Goal: Information Seeking & Learning: Learn about a topic

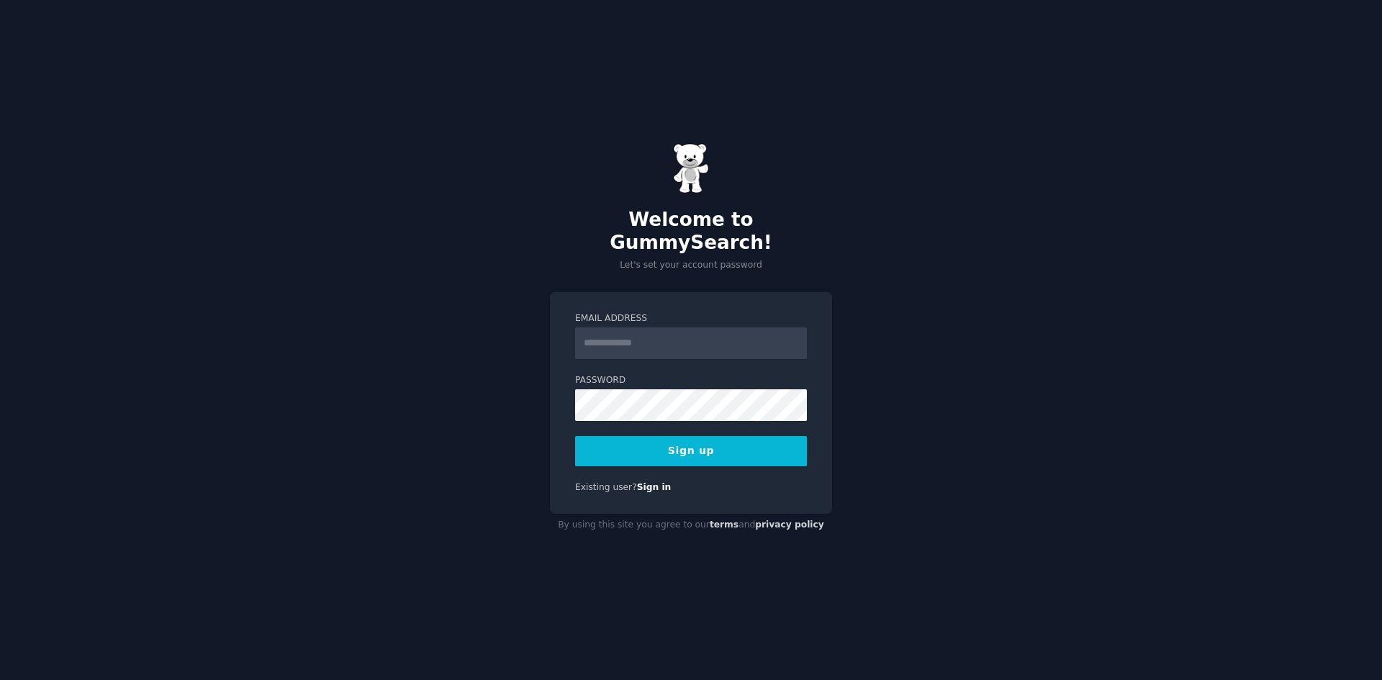
click at [642, 338] on input "Email Address" at bounding box center [691, 343] width 232 height 32
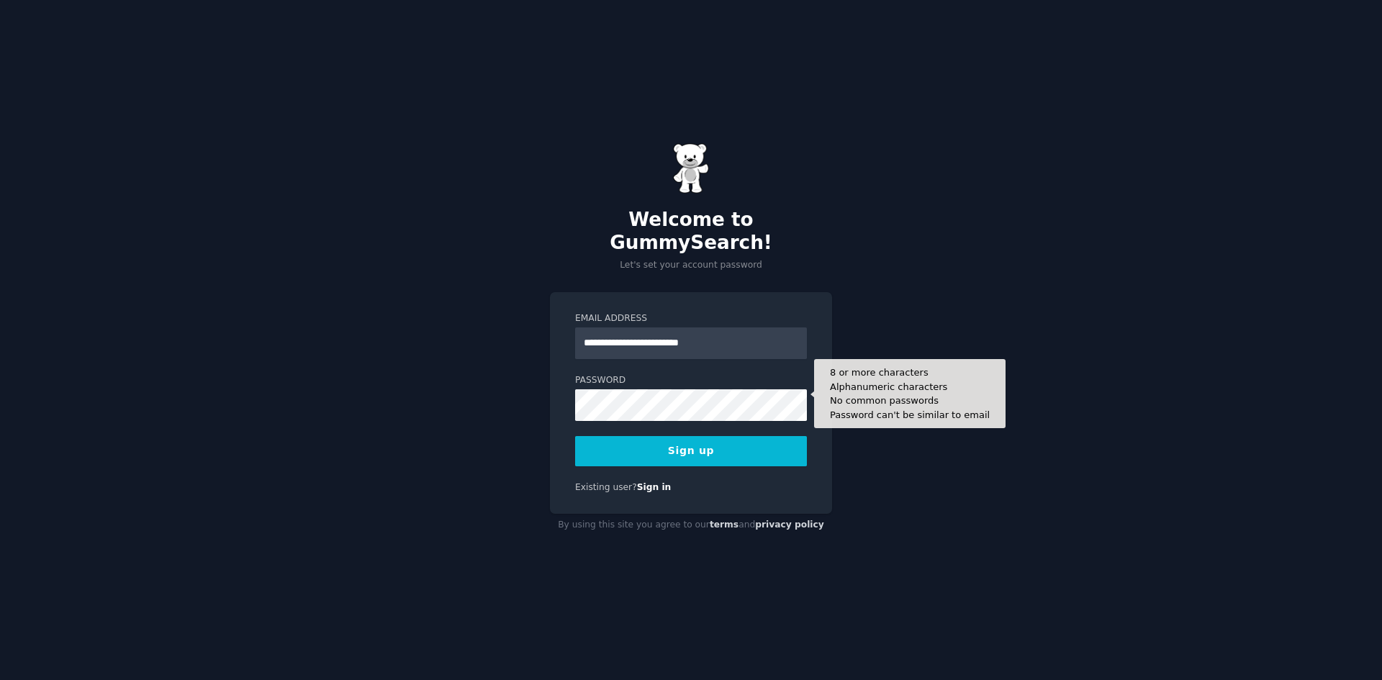
type input "**********"
click at [575, 436] on button "Sign up" at bounding box center [691, 451] width 232 height 30
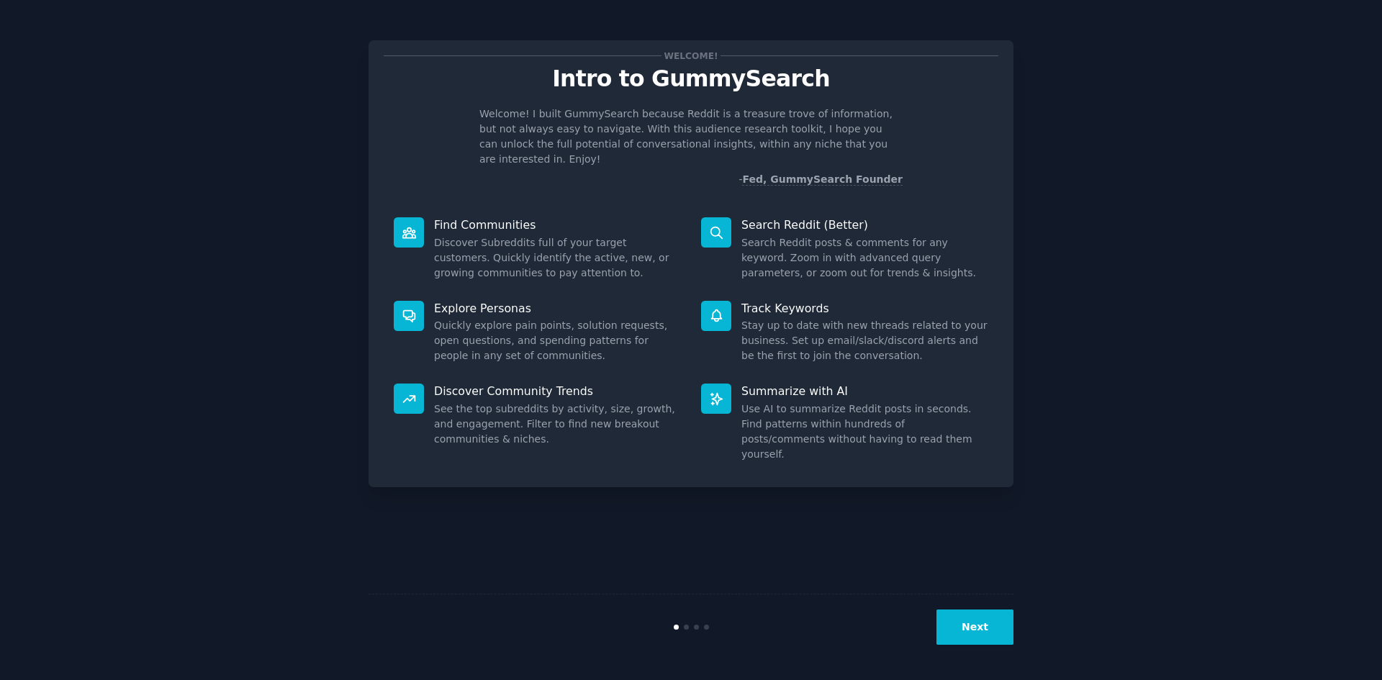
click at [956, 629] on button "Next" at bounding box center [974, 626] width 77 height 35
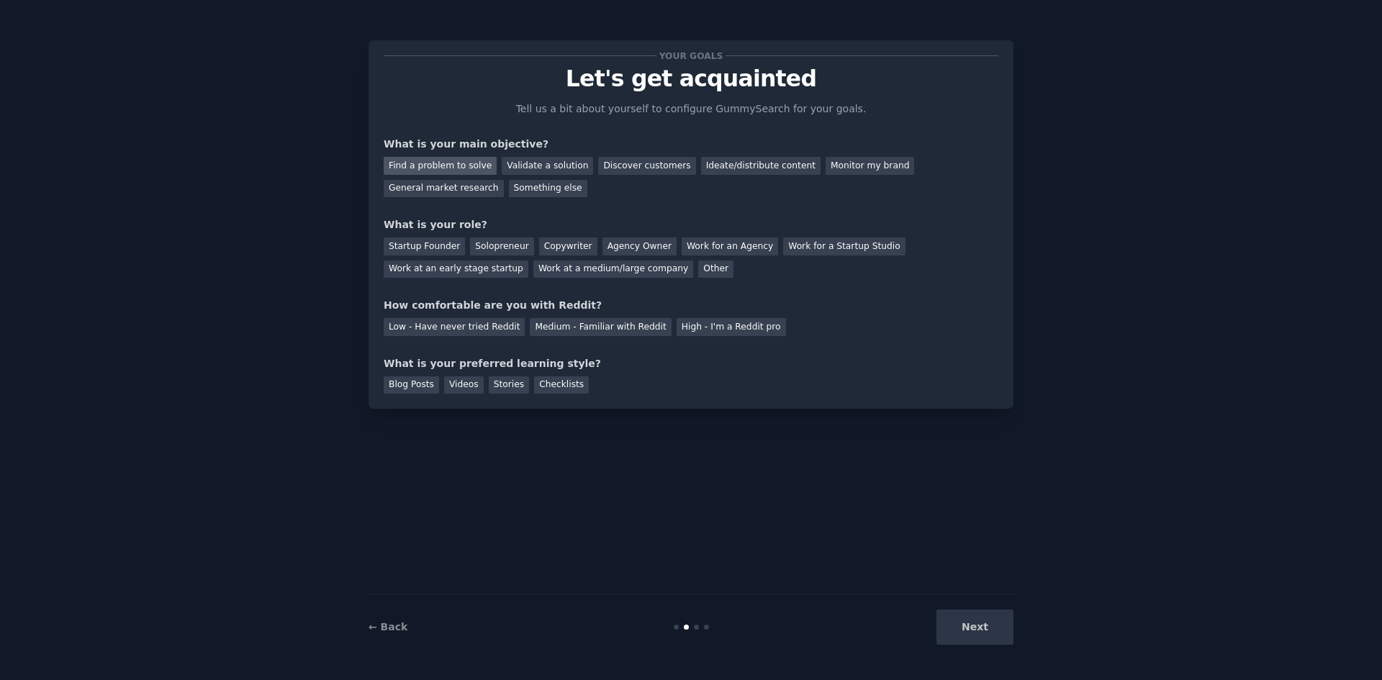
click at [424, 166] on div "Find a problem to solve" at bounding box center [440, 166] width 113 height 18
click at [504, 180] on div "General market research" at bounding box center [444, 189] width 120 height 18
click at [484, 245] on div "Solopreneur" at bounding box center [501, 246] width 63 height 18
click at [475, 333] on div "Low - Have never tried Reddit" at bounding box center [454, 327] width 141 height 18
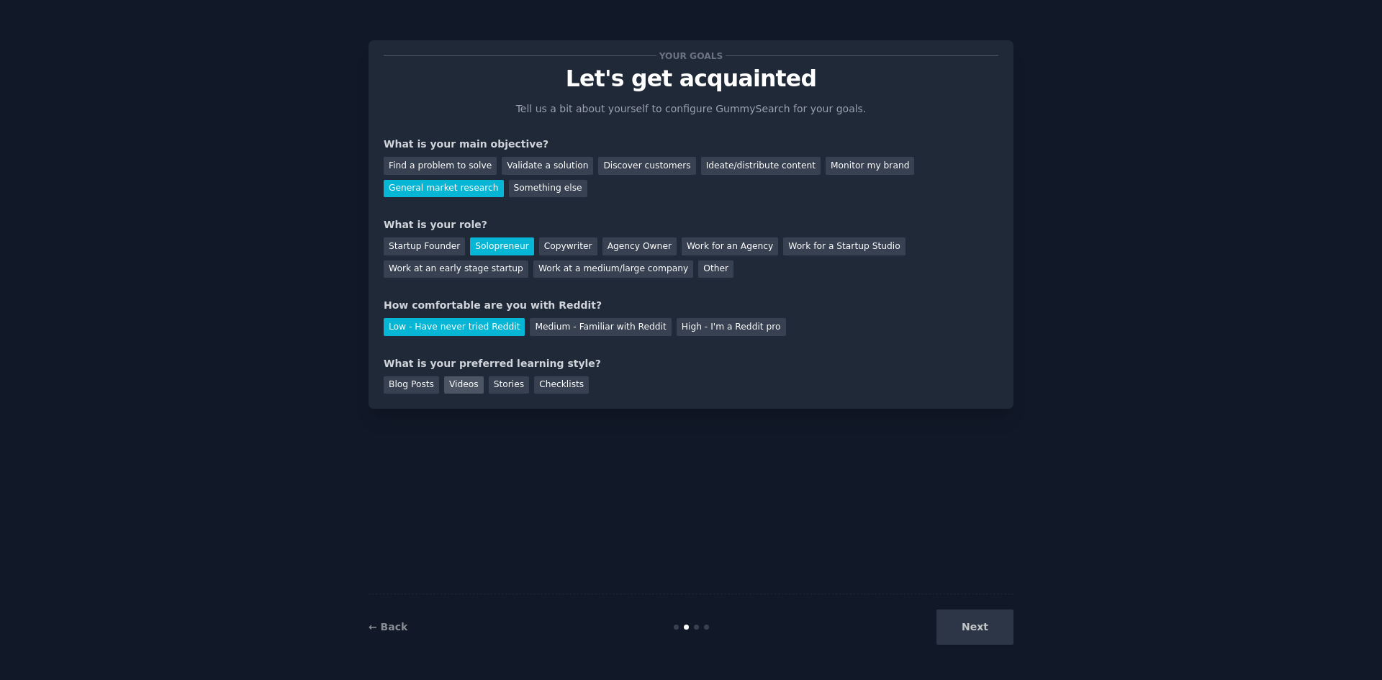
click at [447, 382] on div "Videos" at bounding box center [464, 385] width 40 height 18
click at [398, 384] on div "Blog Posts" at bounding box center [411, 385] width 55 height 18
click at [448, 384] on div "Videos" at bounding box center [464, 385] width 40 height 18
click at [414, 391] on div "Blog Posts" at bounding box center [411, 385] width 55 height 18
click at [967, 609] on div "← Back Next" at bounding box center [690, 627] width 645 height 66
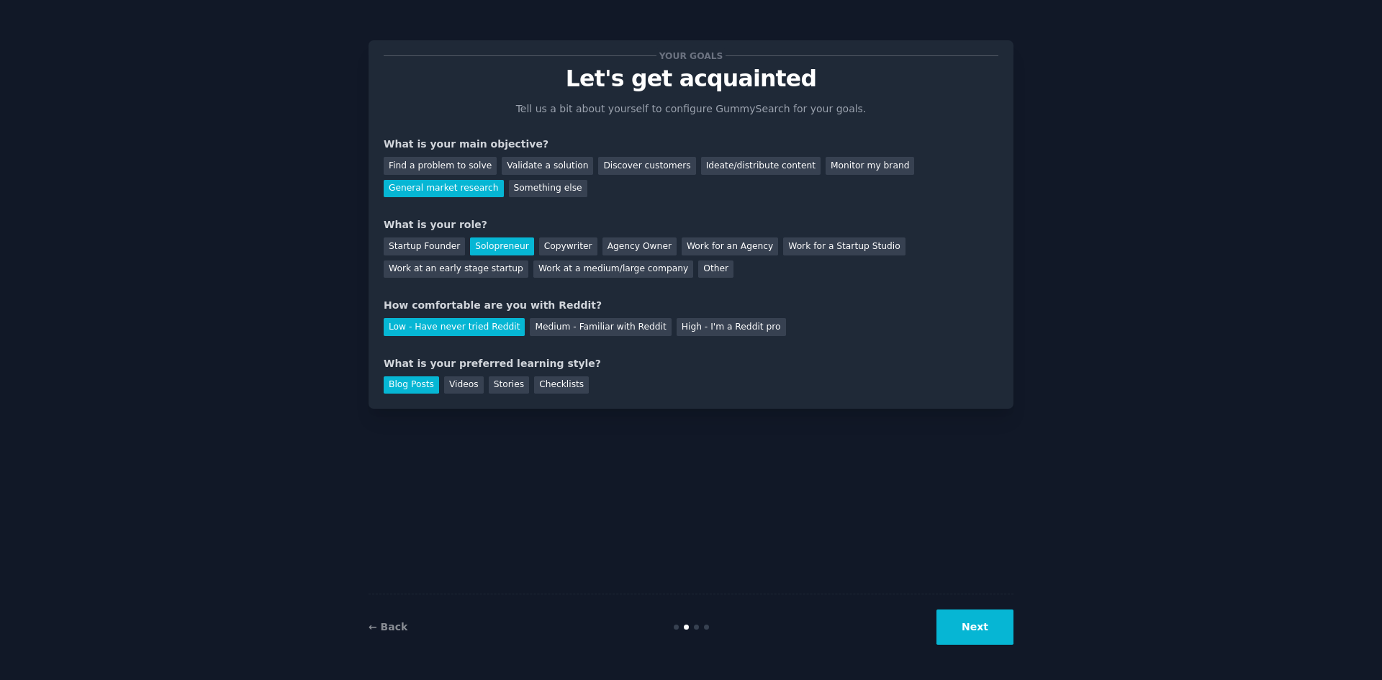
click at [979, 632] on button "Next" at bounding box center [974, 626] width 77 height 35
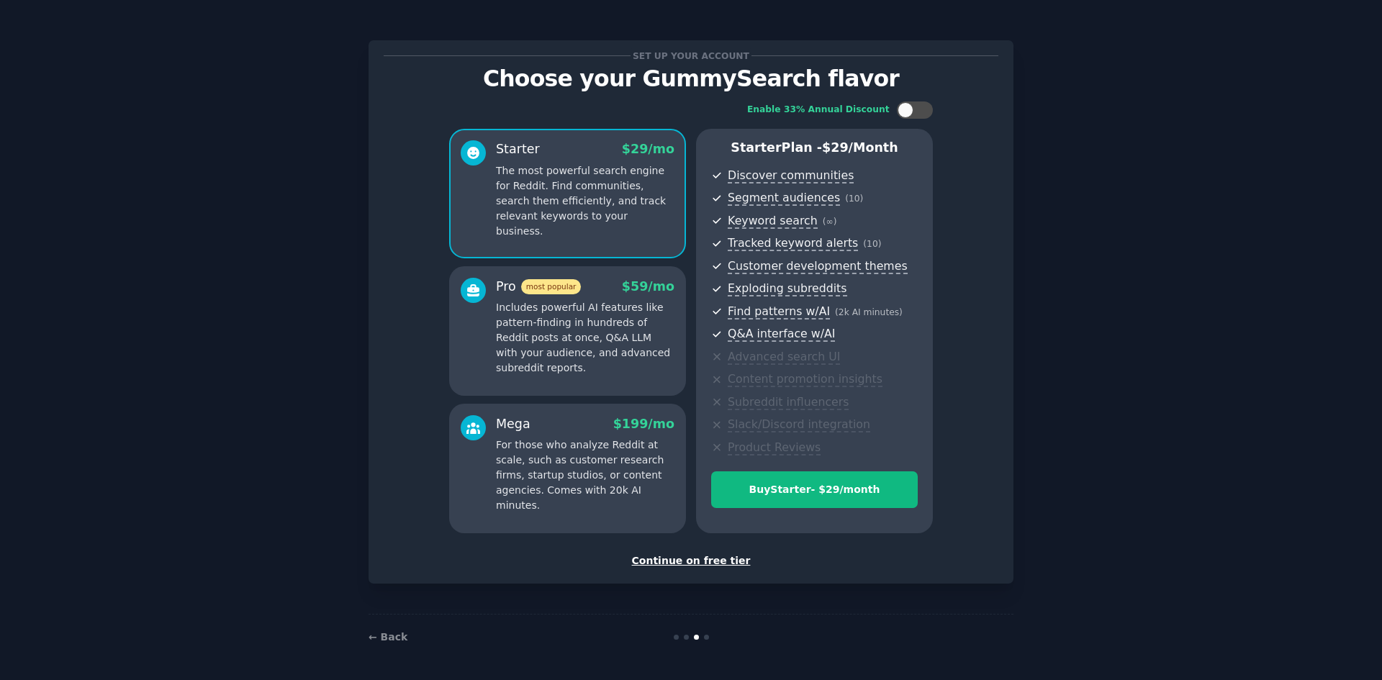
click at [688, 552] on div "Set up your account Choose your GummySearch flavor Enable 33% Annual Discount S…" at bounding box center [691, 311] width 614 height 513
click at [689, 562] on div "Continue on free tier" at bounding box center [691, 560] width 614 height 15
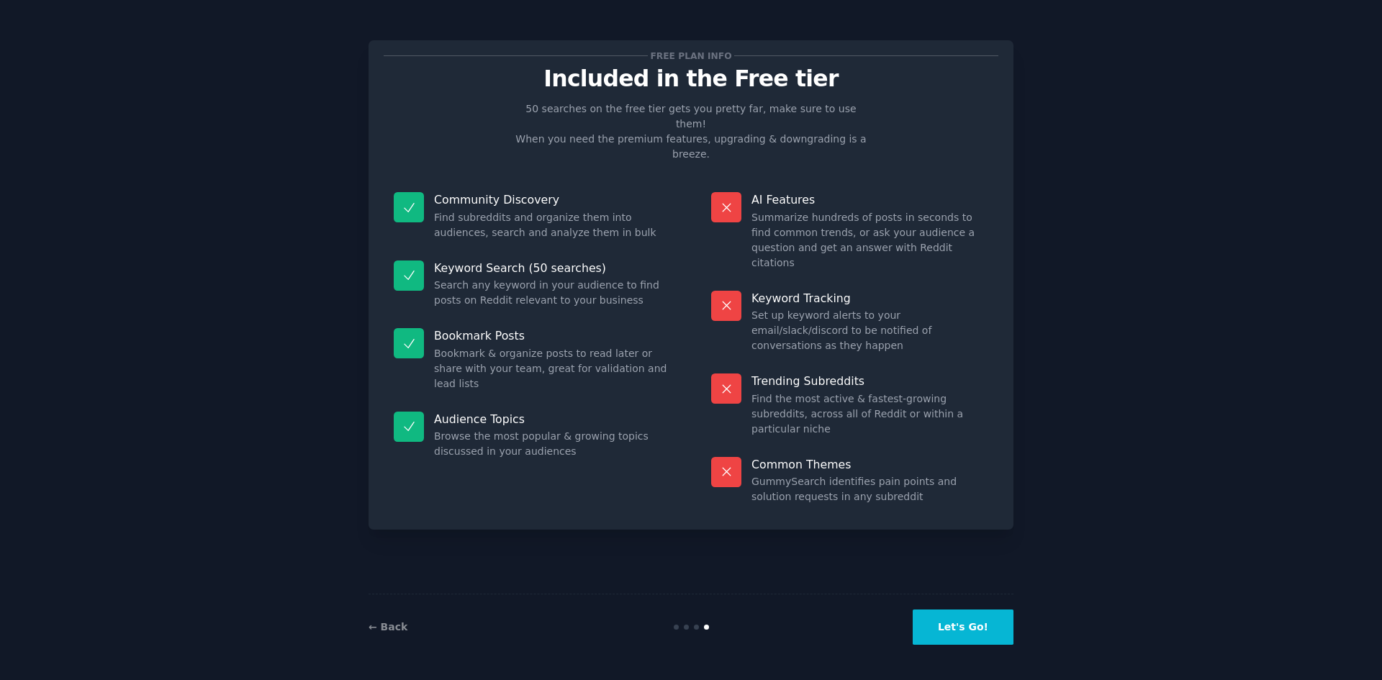
click at [974, 624] on button "Let's Go!" at bounding box center [962, 626] width 101 height 35
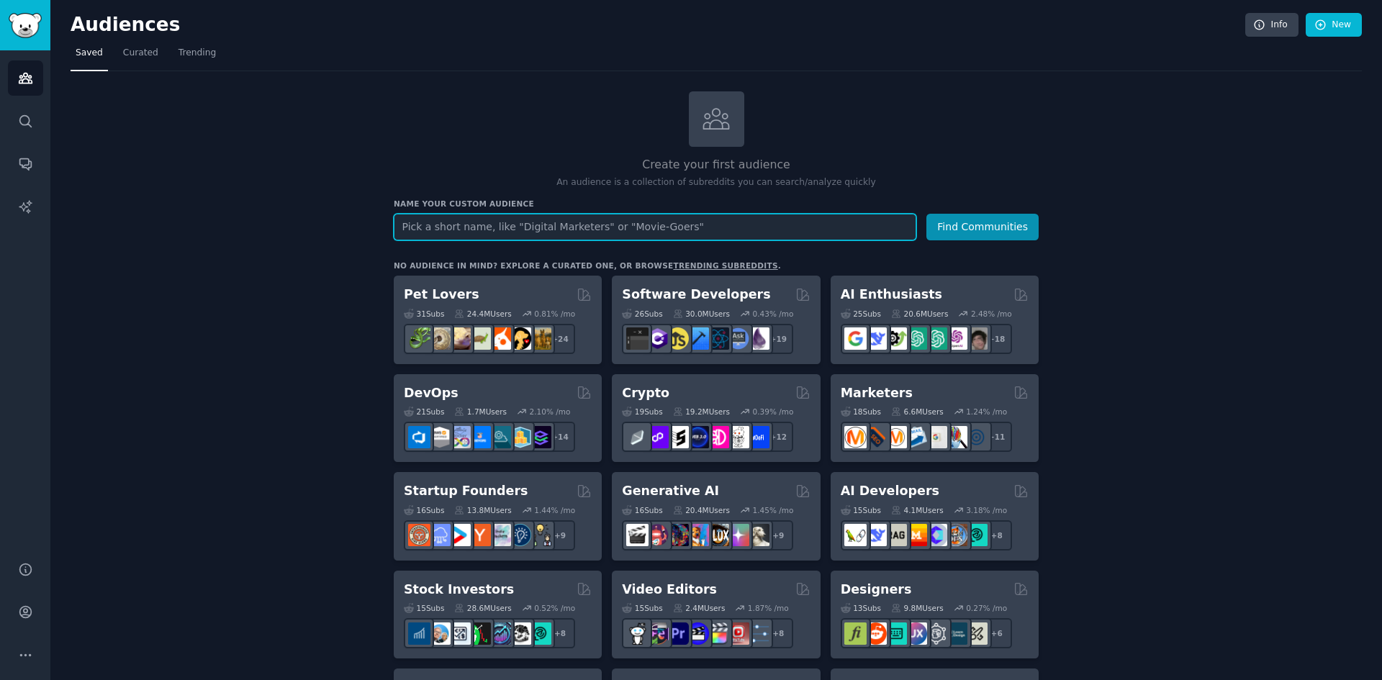
click at [546, 228] on input "text" at bounding box center [655, 227] width 522 height 27
type input "landlords"
click at [926, 214] on button "Find Communities" at bounding box center [982, 227] width 112 height 27
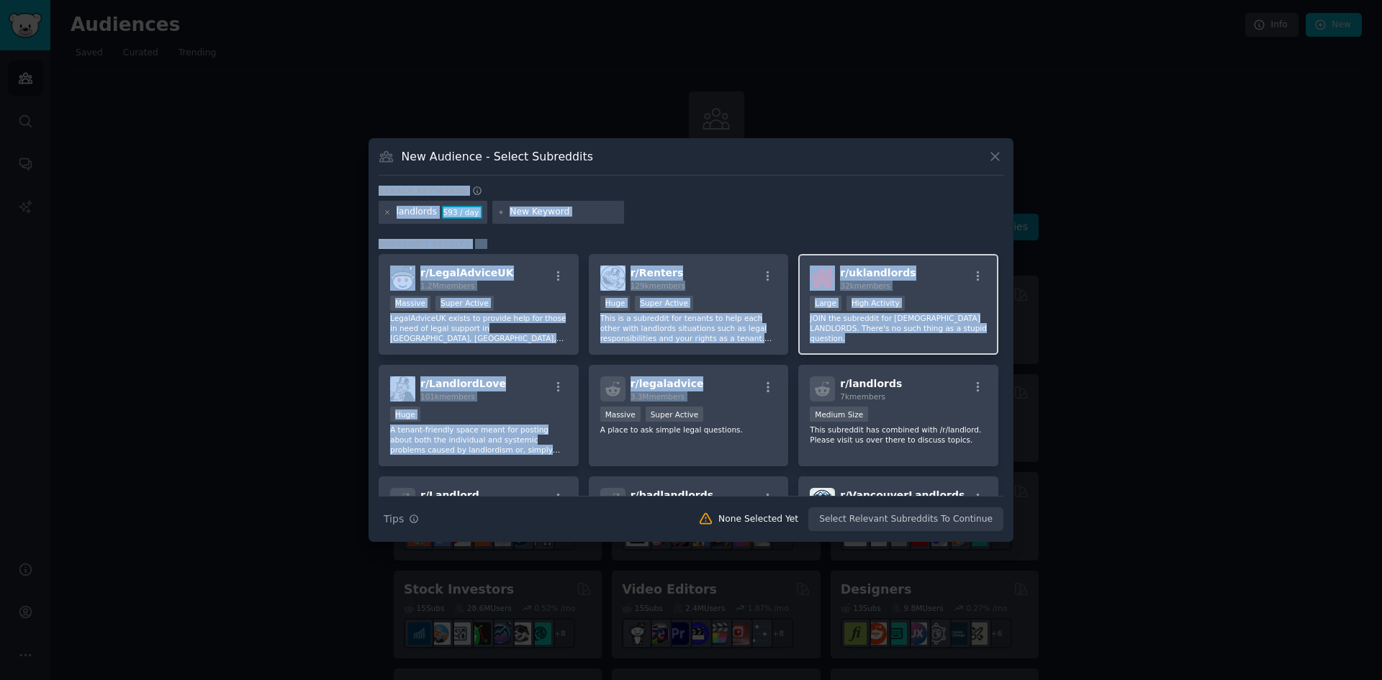
drag, startPoint x: 879, startPoint y: 152, endPoint x: 830, endPoint y: 266, distance: 124.7
click at [792, 363] on div "New Audience - Select Subreddits Search keywords landlords 593 / day Subreddit …" at bounding box center [690, 340] width 645 height 404
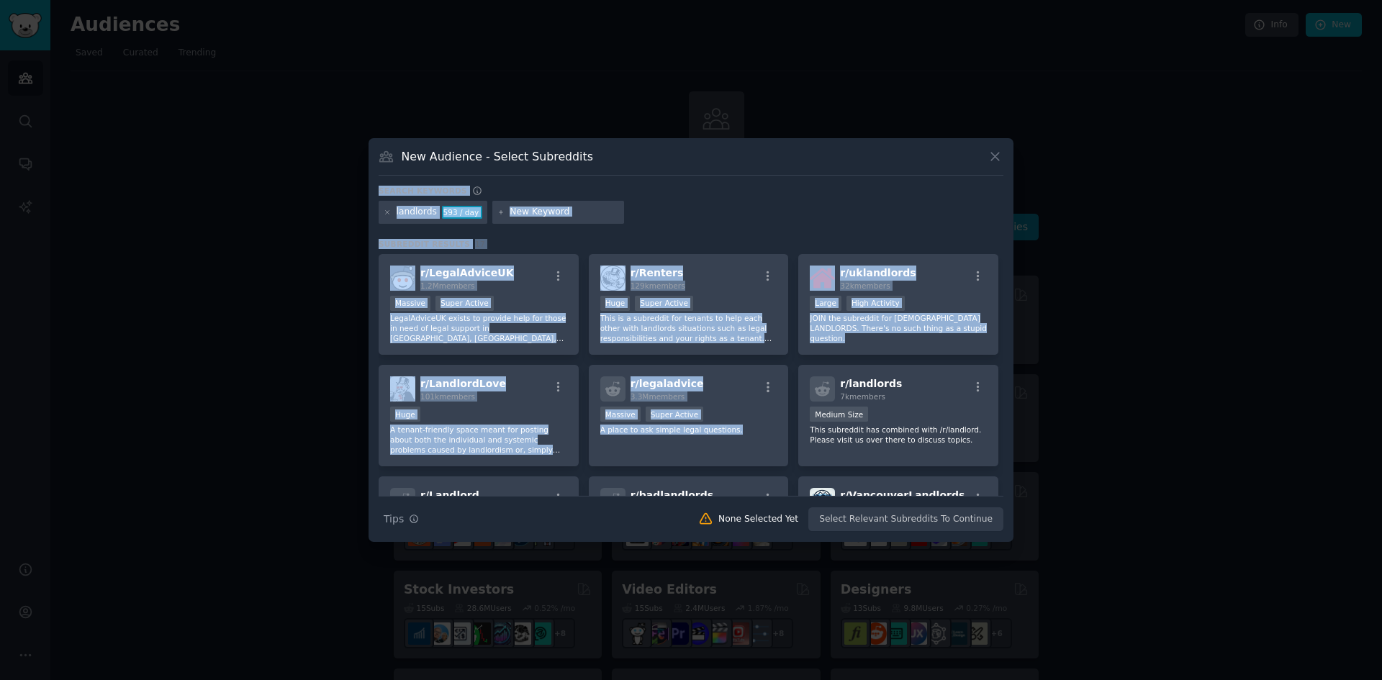
click at [882, 196] on div "Search keywords" at bounding box center [690, 193] width 625 height 15
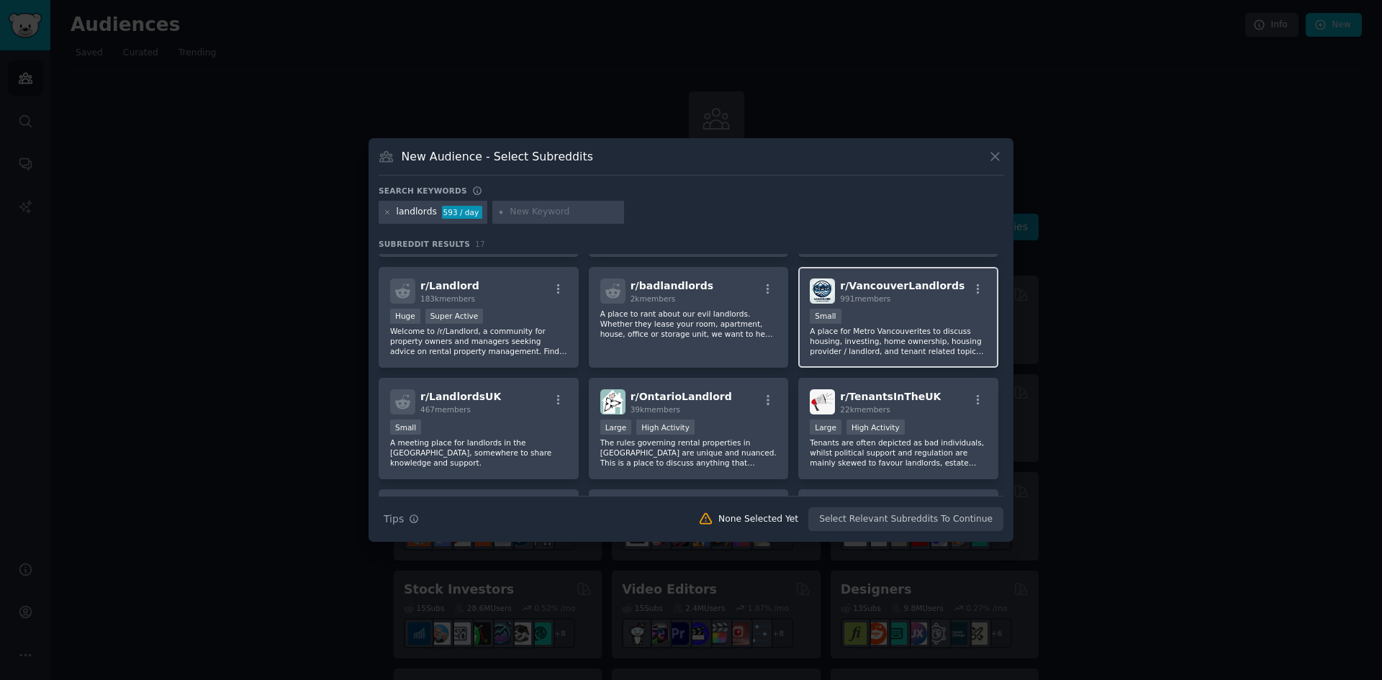
scroll to position [216, 0]
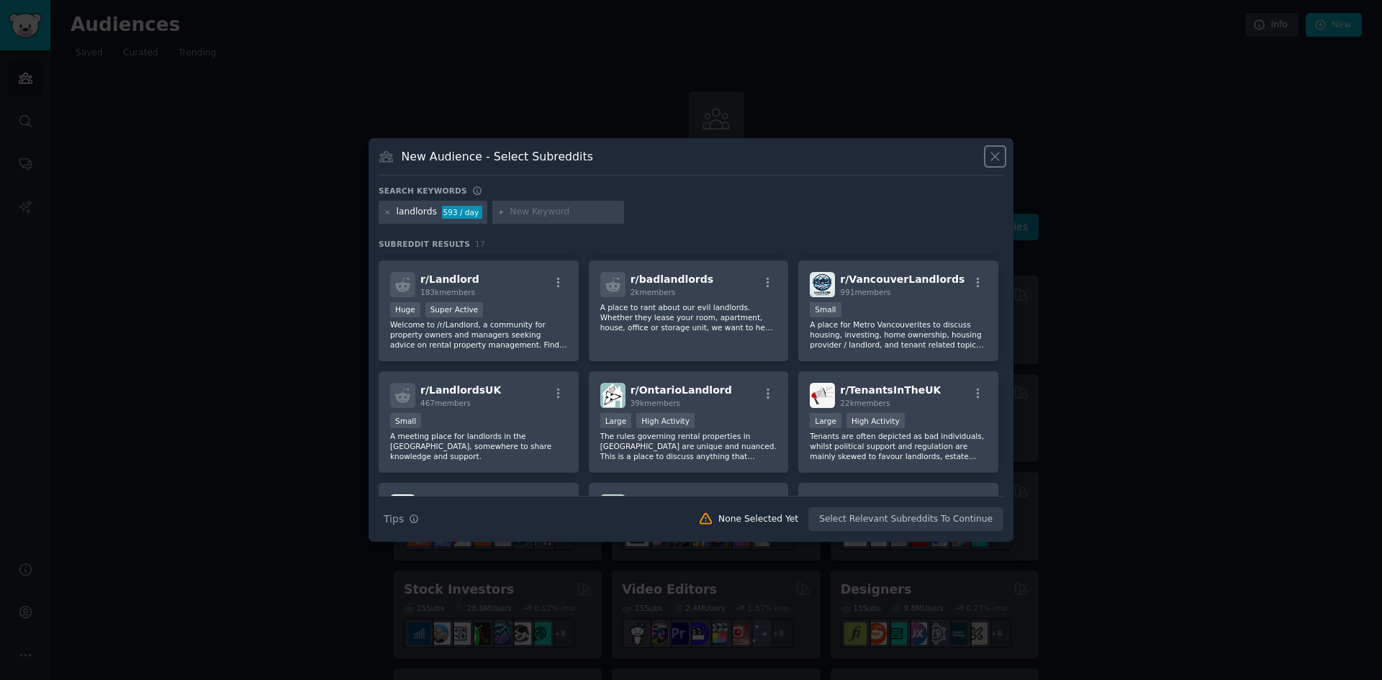
click at [997, 156] on icon at bounding box center [994, 156] width 15 height 15
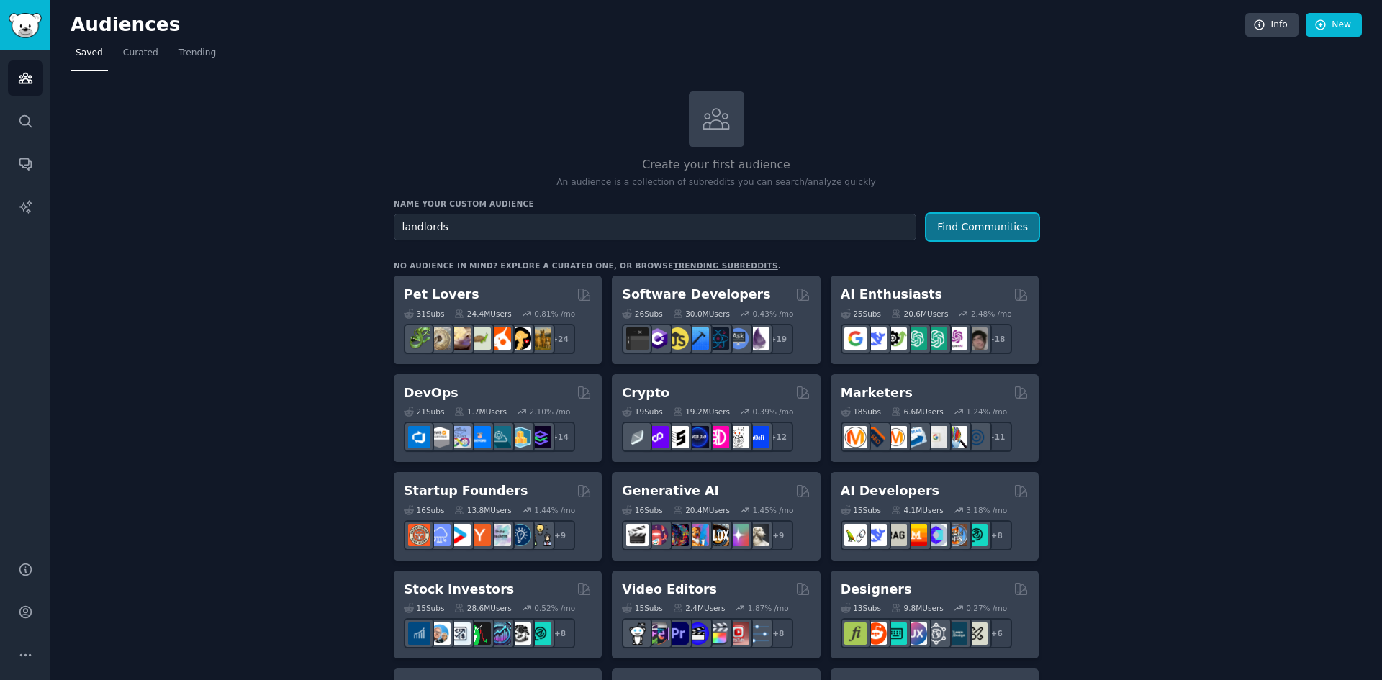
click at [960, 228] on button "Find Communities" at bounding box center [982, 227] width 112 height 27
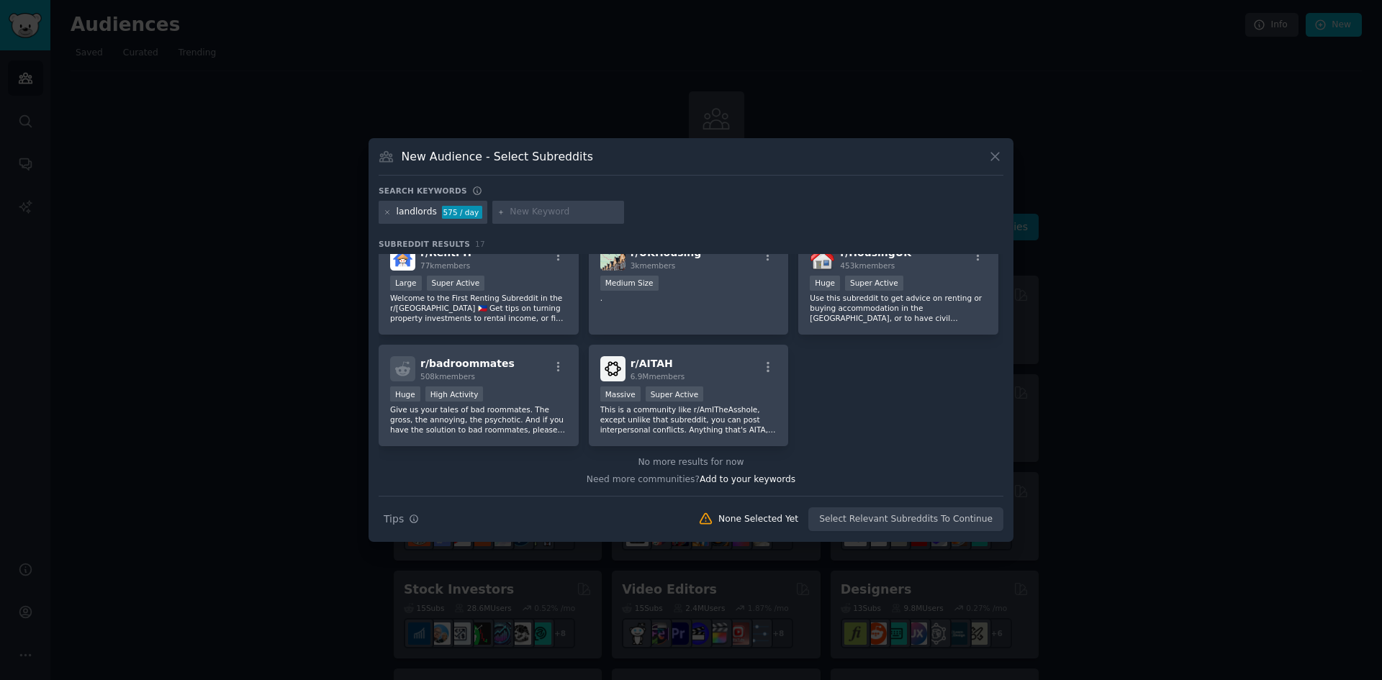
scroll to position [466, 0]
click at [997, 157] on icon at bounding box center [994, 156] width 15 height 15
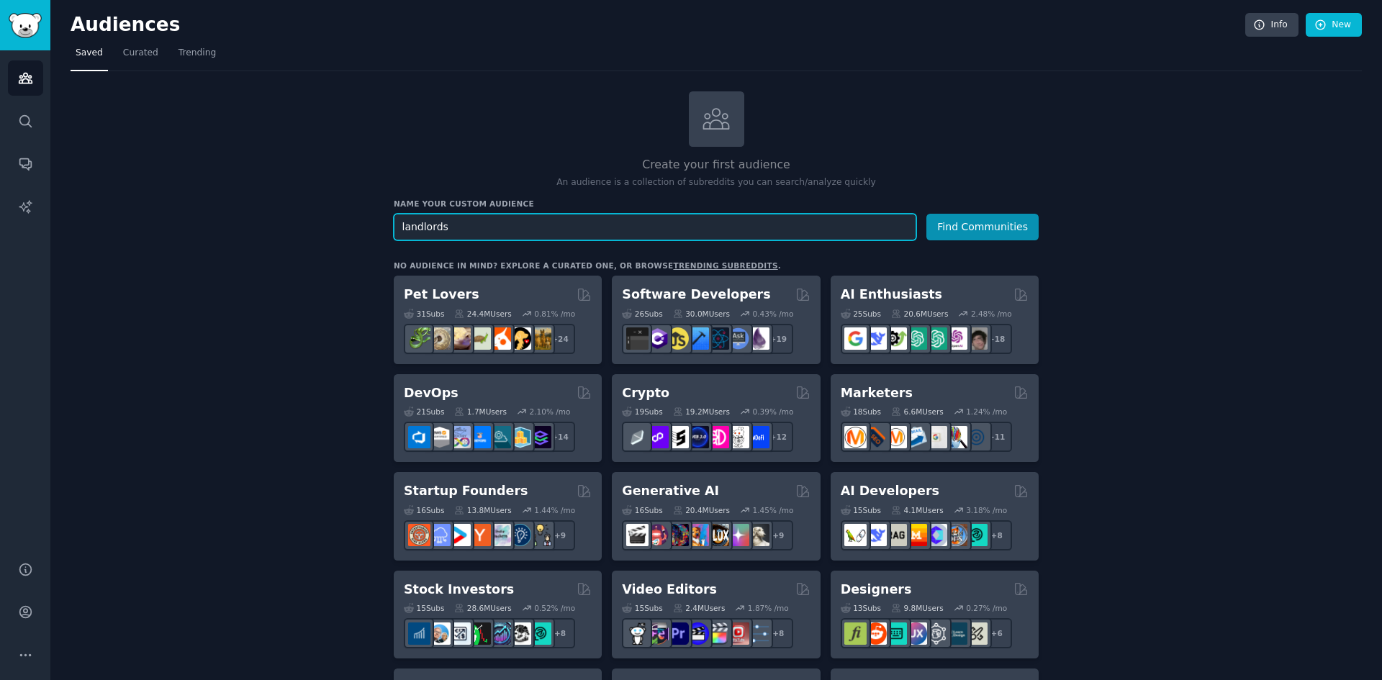
drag, startPoint x: 450, startPoint y: 219, endPoint x: 278, endPoint y: 214, distance: 172.8
click at [926, 214] on button "Find Communities" at bounding box center [982, 227] width 112 height 27
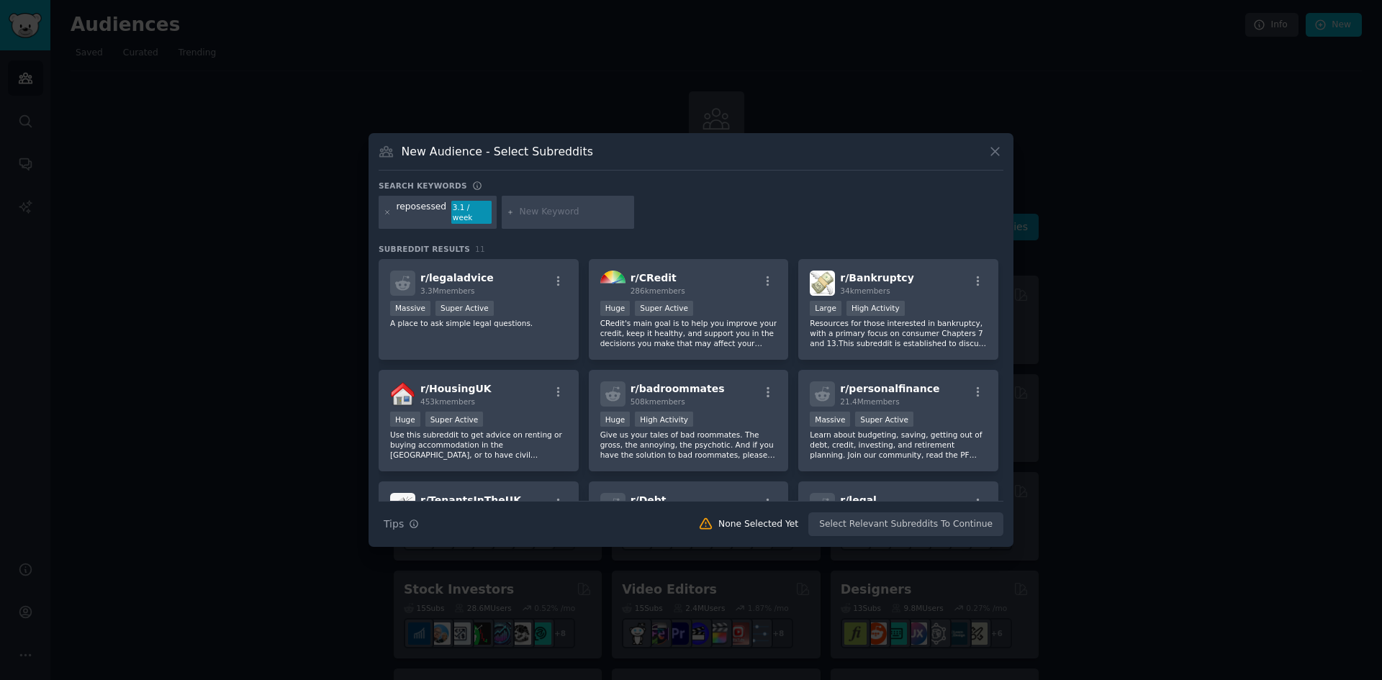
click at [994, 159] on icon at bounding box center [994, 151] width 15 height 15
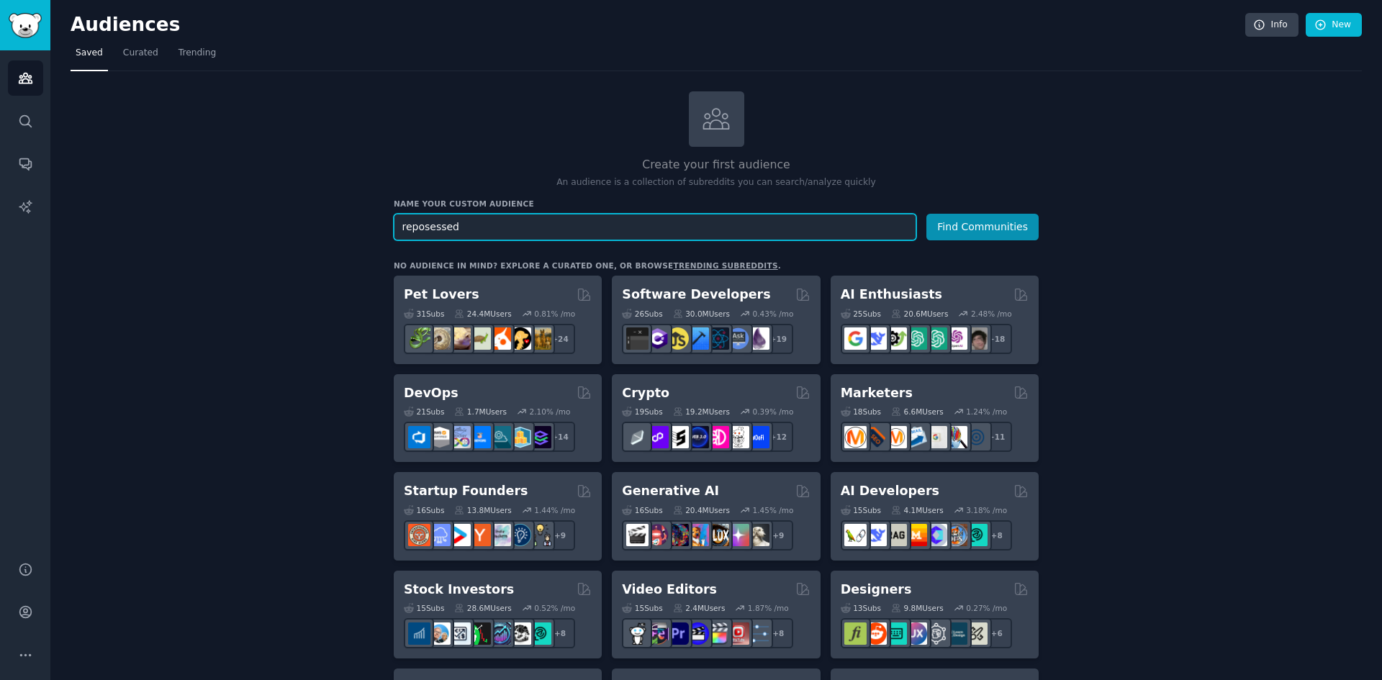
drag, startPoint x: 481, startPoint y: 230, endPoint x: 247, endPoint y: 222, distance: 234.0
type input "home owners"
click at [926, 214] on button "Find Communities" at bounding box center [982, 227] width 112 height 27
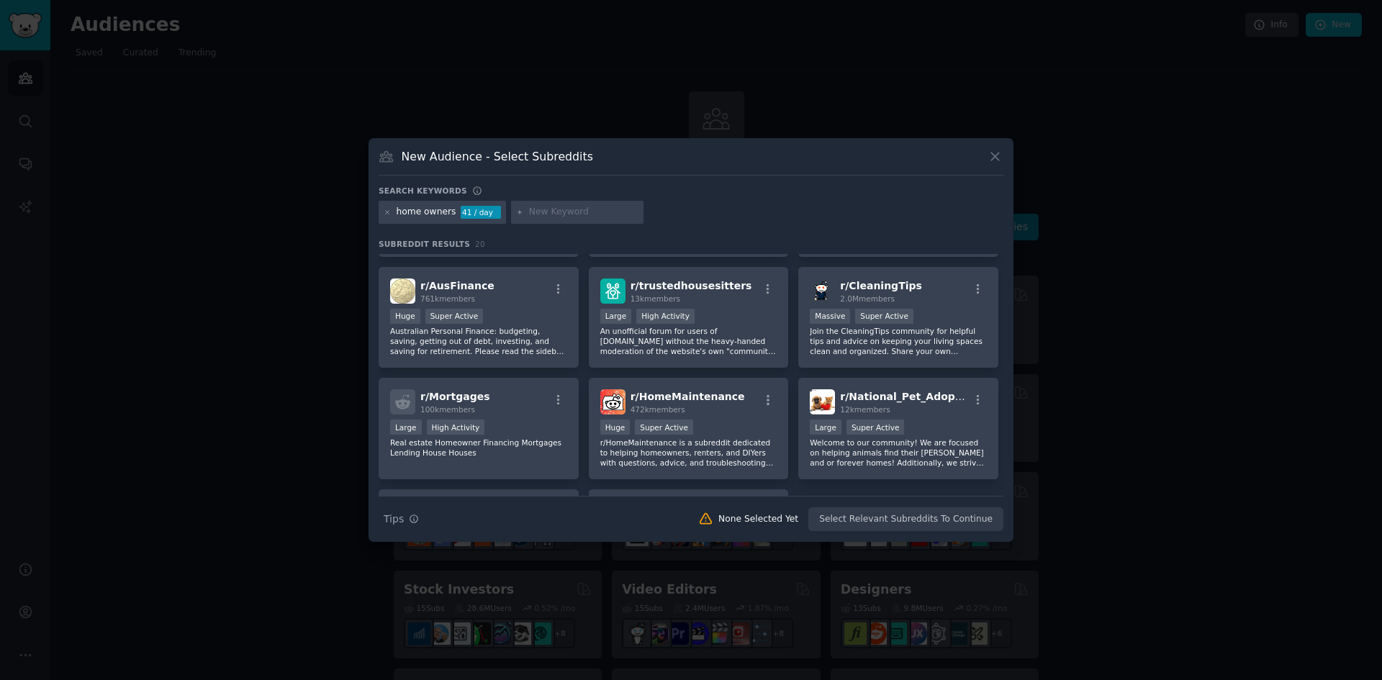
scroll to position [72, 0]
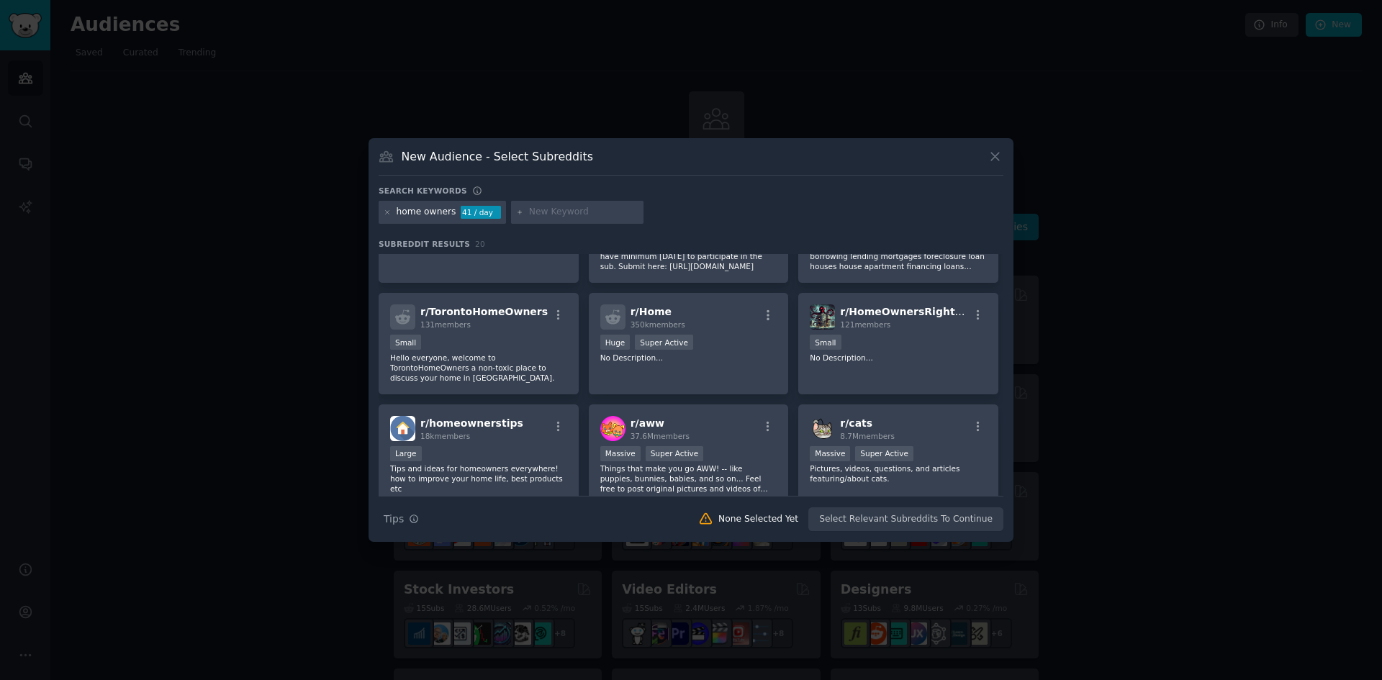
click at [990, 160] on icon at bounding box center [994, 156] width 15 height 15
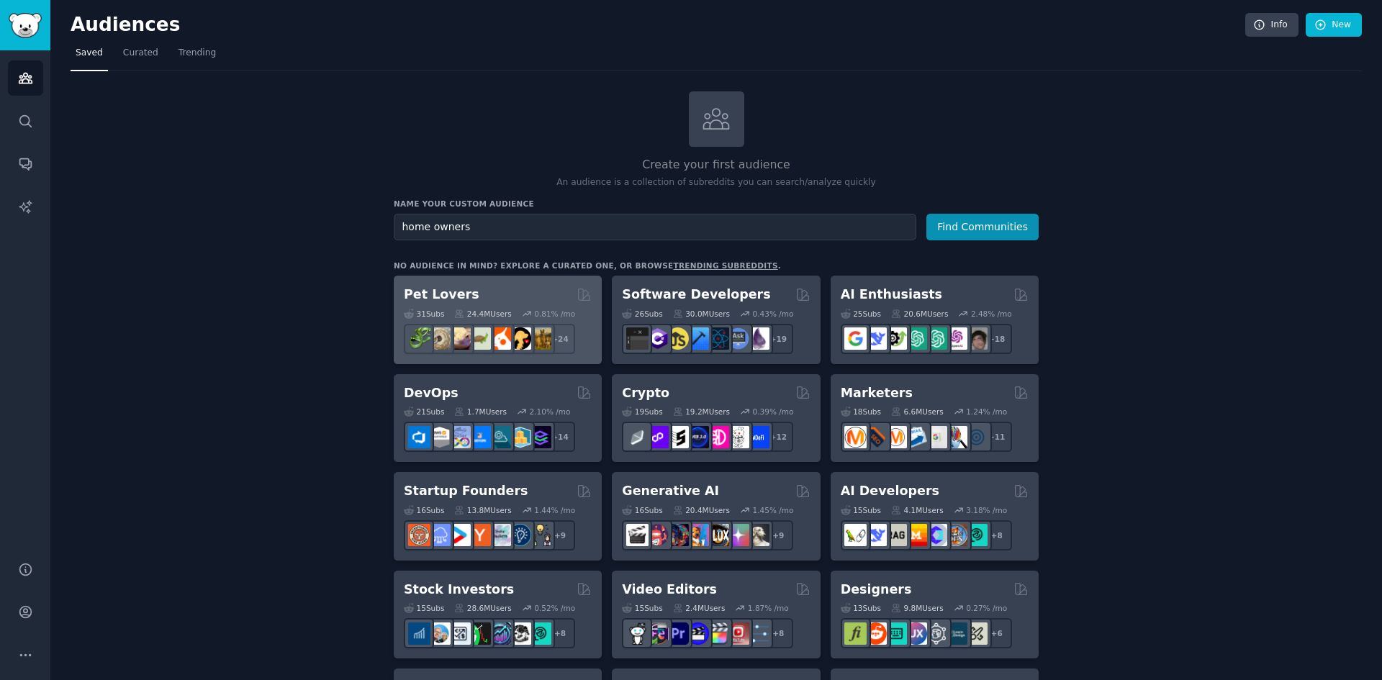
click at [493, 309] on div "24.4M Users" at bounding box center [482, 314] width 57 height 10
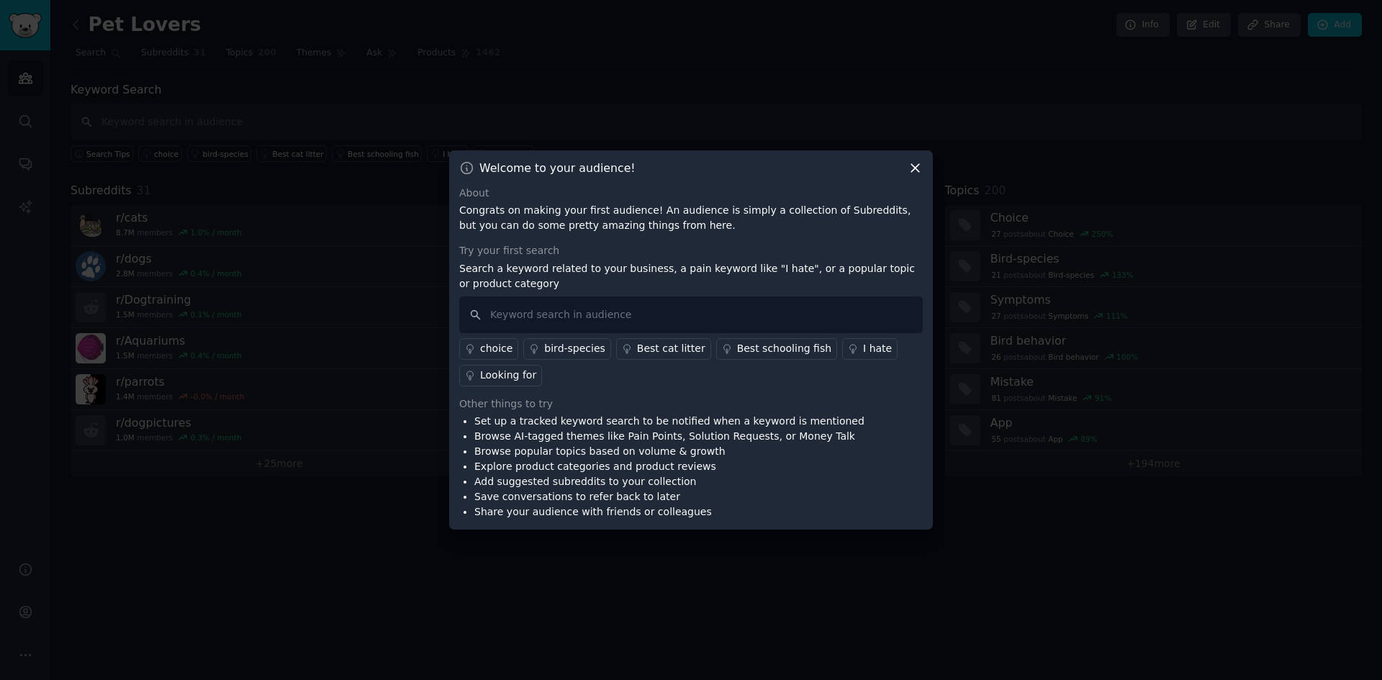
click at [910, 167] on icon at bounding box center [914, 167] width 15 height 15
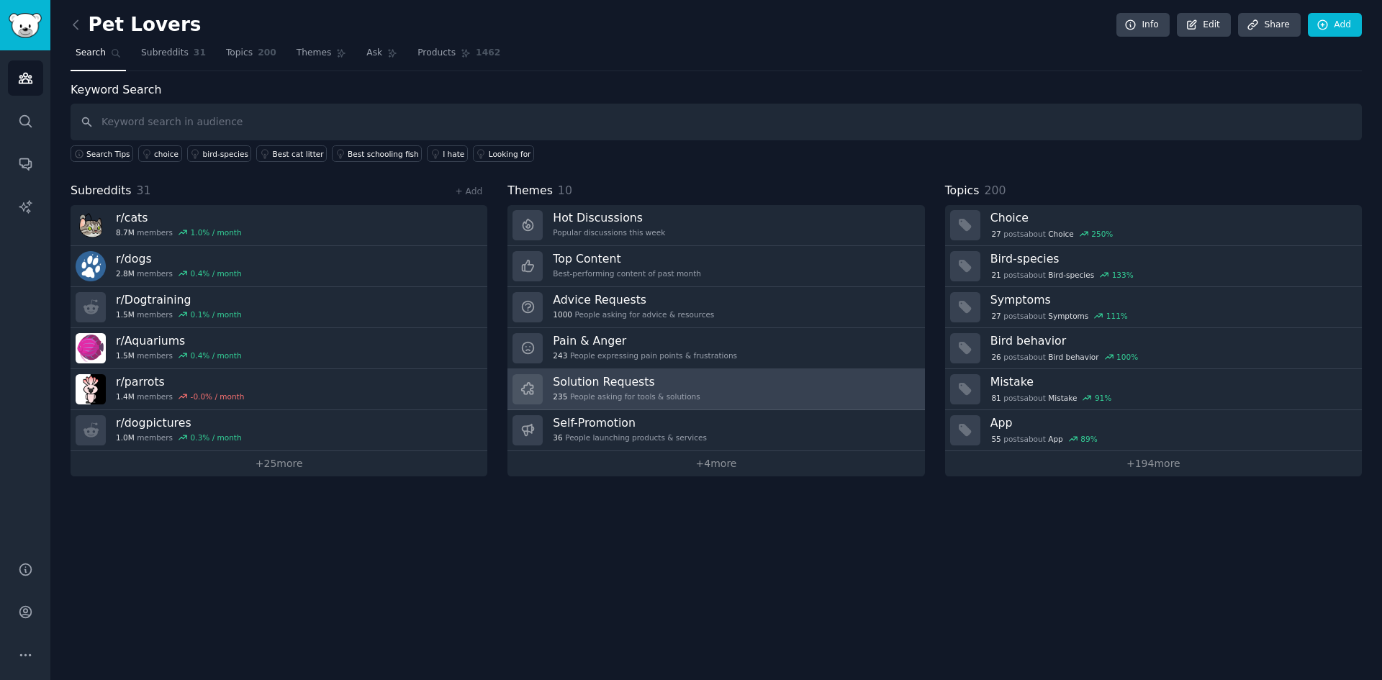
click at [620, 391] on div "Solution Requests 235 People asking for tools & solutions" at bounding box center [626, 389] width 147 height 30
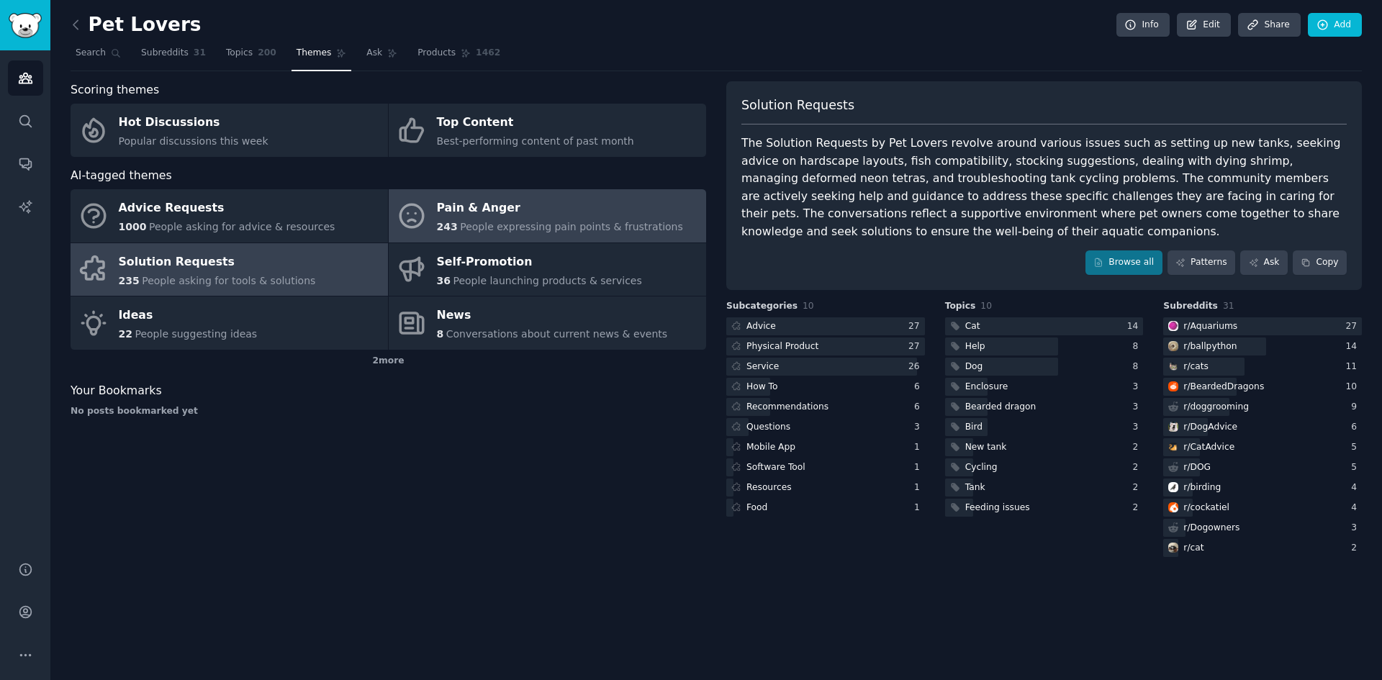
click at [460, 221] on span "People expressing pain points & frustrations" at bounding box center [571, 227] width 223 height 12
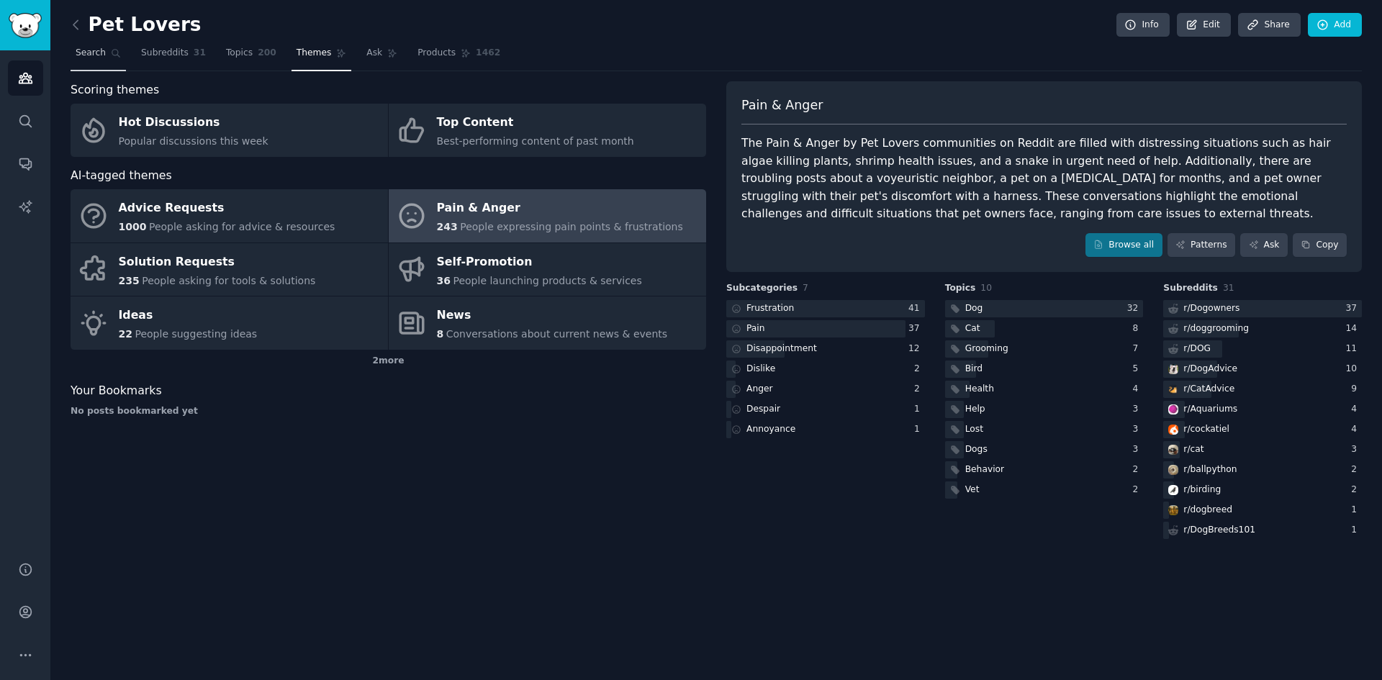
click at [111, 66] on link "Search" at bounding box center [98, 57] width 55 height 30
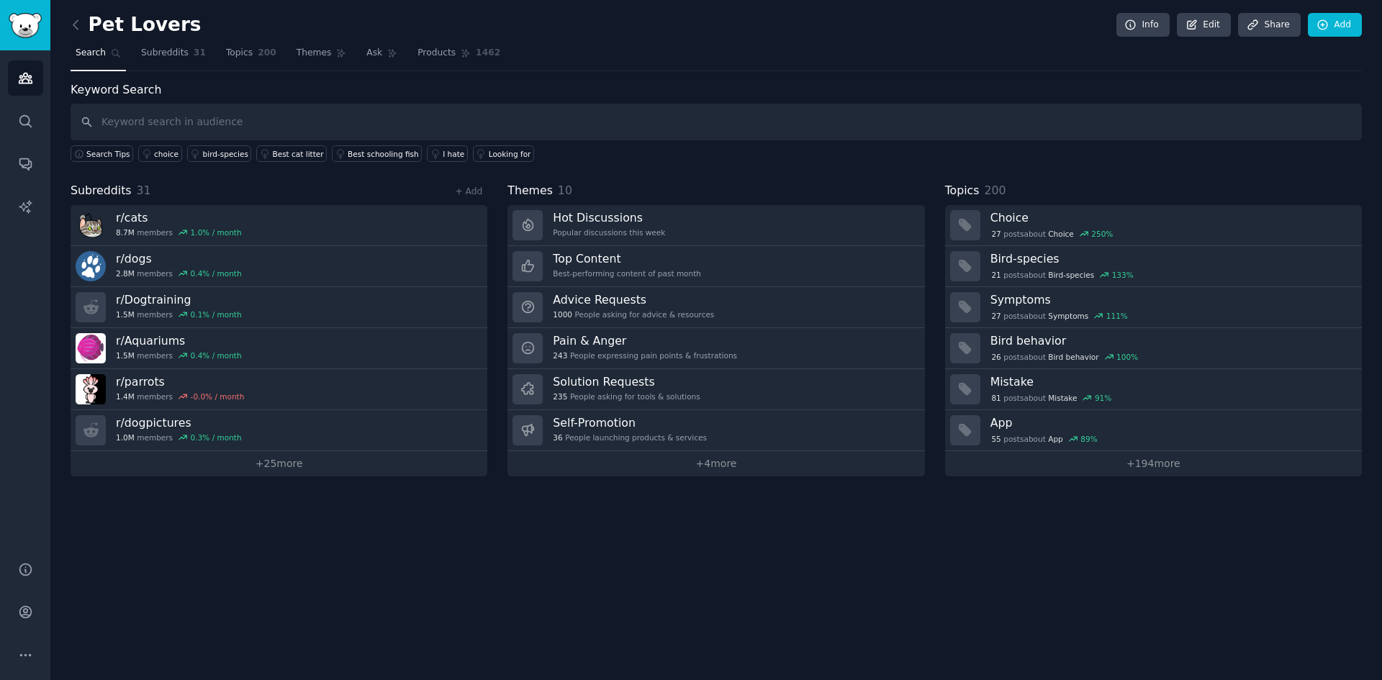
click at [219, 128] on input "text" at bounding box center [716, 122] width 1291 height 37
type input "cant pay mortgage"
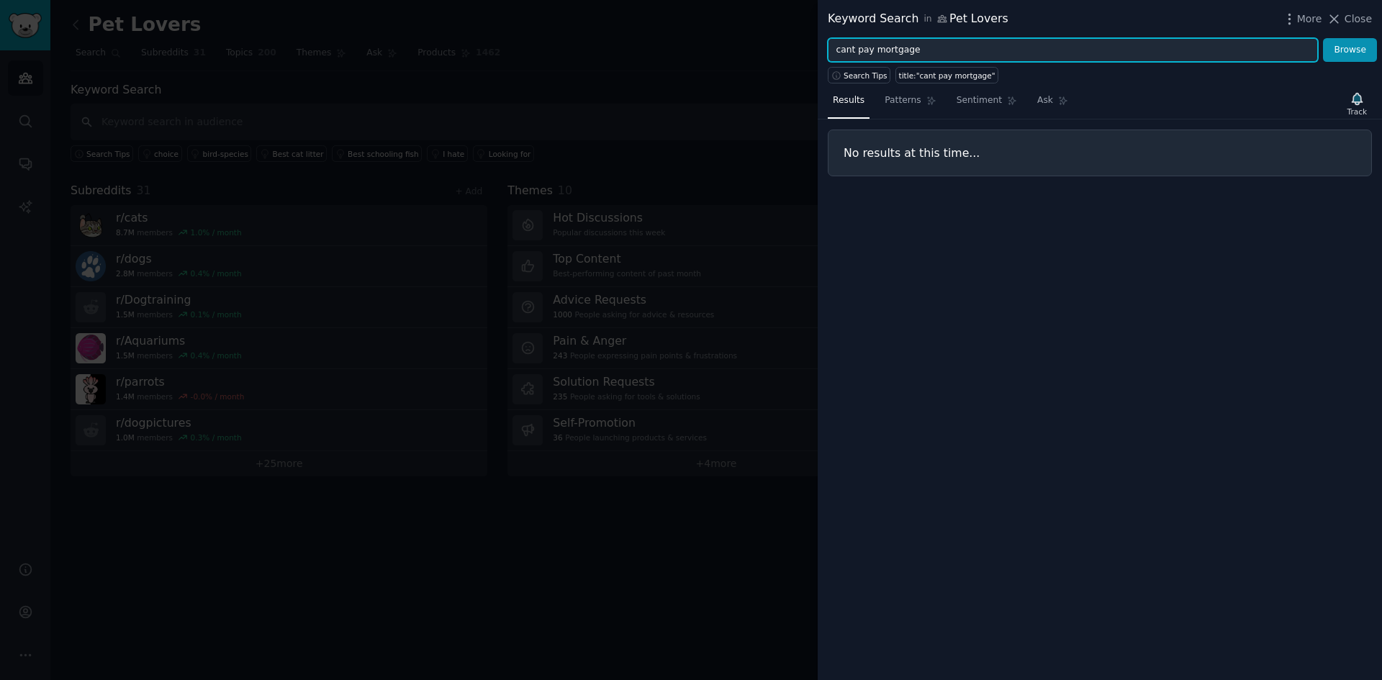
drag, startPoint x: 921, startPoint y: 56, endPoint x: 734, endPoint y: 42, distance: 187.6
click at [734, 42] on div "Keyword Search in Pet Lovers More Close cant pay mortgage Browse Search Tips ti…" at bounding box center [691, 340] width 1382 height 680
click at [1323, 38] on button "Browse" at bounding box center [1350, 50] width 54 height 24
type input "sell my house"
click at [1323, 38] on button "Browse" at bounding box center [1350, 50] width 54 height 24
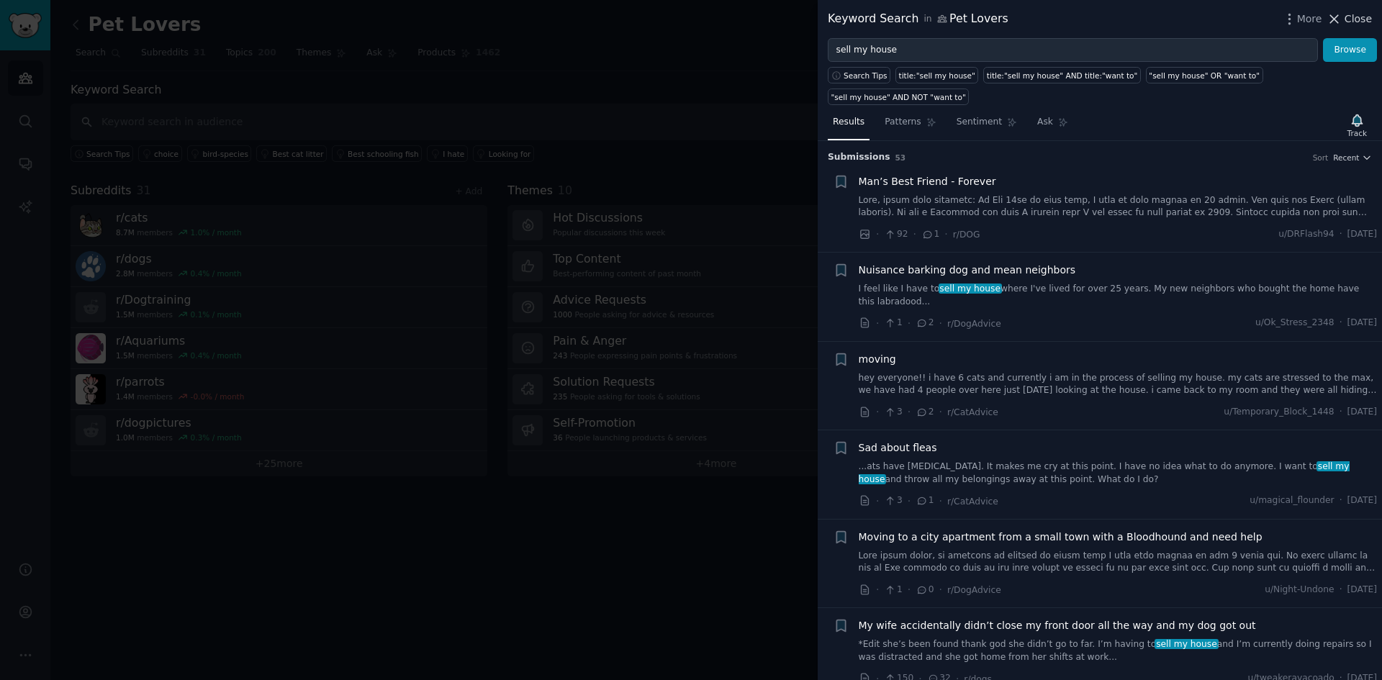
click at [1358, 19] on span "Close" at bounding box center [1357, 19] width 27 height 15
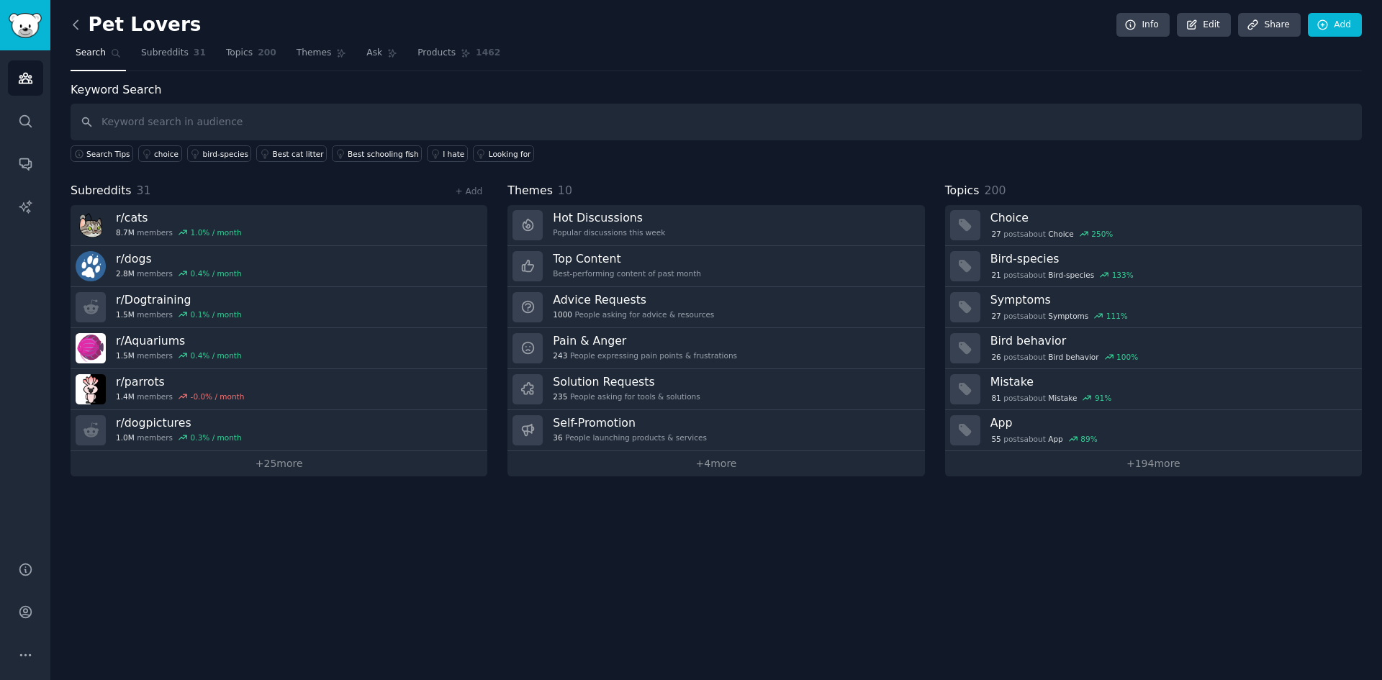
click at [74, 26] on icon at bounding box center [75, 24] width 4 height 9
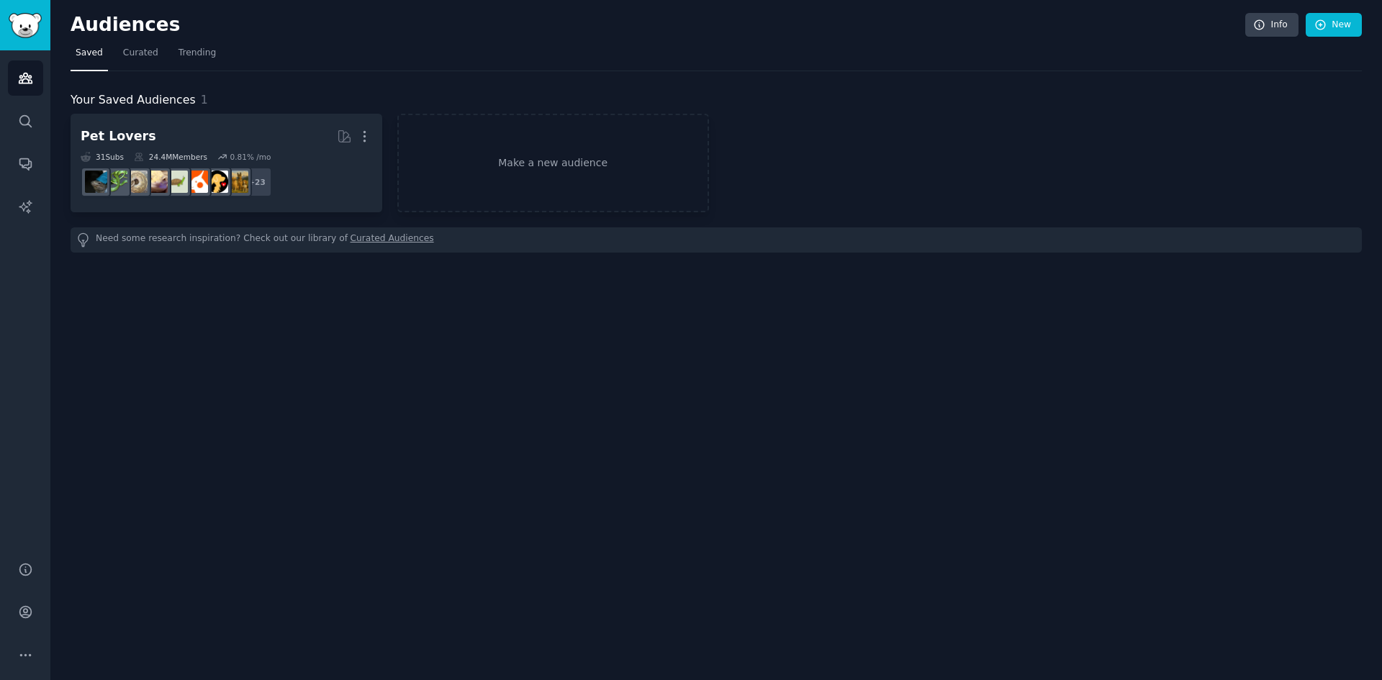
click at [75, 25] on h2 "Audiences" at bounding box center [658, 25] width 1174 height 23
click at [17, 120] on link "Search" at bounding box center [25, 121] width 35 height 35
